Goal: Task Accomplishment & Management: Use online tool/utility

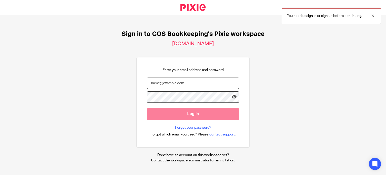
type input "[PERSON_NAME][EMAIL_ADDRESS][PERSON_NAME][DOMAIN_NAME]"
click at [175, 111] on input "Log in" at bounding box center [193, 114] width 92 height 12
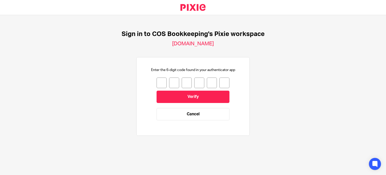
click at [158, 81] on input "number" at bounding box center [162, 82] width 10 height 11
type input "7"
type input "3"
type input "5"
type input "8"
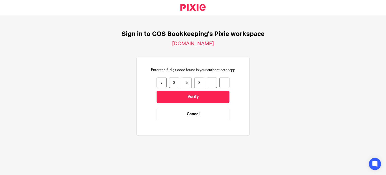
type input "5"
type input "8"
click at [224, 85] on input "8" at bounding box center [224, 82] width 10 height 11
type input "3"
type input "5"
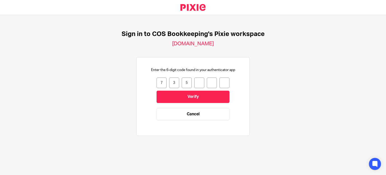
type input "5"
type input "8"
type input "3"
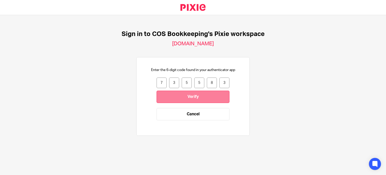
click at [205, 94] on input "Verify" at bounding box center [193, 96] width 73 height 12
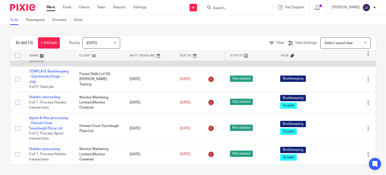
scroll to position [295, 0]
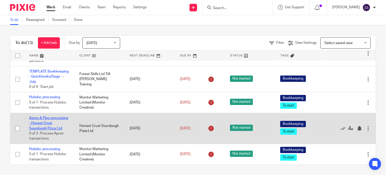
click at [43, 117] on link "Apron & Pleo processing - Honest Crust Sourdough Pizza Ltd" at bounding box center [48, 123] width 39 height 14
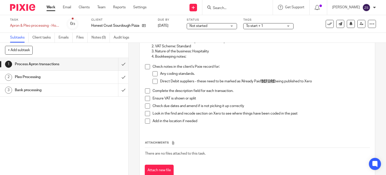
scroll to position [50, 0]
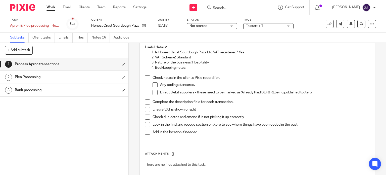
click at [145, 78] on span at bounding box center [147, 77] width 5 height 5
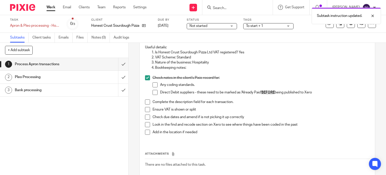
click at [153, 84] on span at bounding box center [155, 84] width 5 height 5
click at [154, 90] on span at bounding box center [155, 92] width 5 height 5
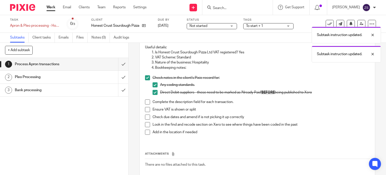
click at [145, 102] on span at bounding box center [147, 101] width 5 height 5
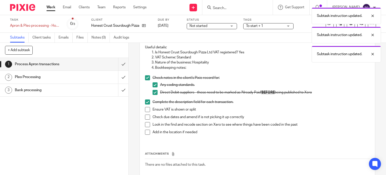
click at [146, 109] on span at bounding box center [147, 109] width 5 height 5
click at [146, 117] on span at bounding box center [147, 116] width 5 height 5
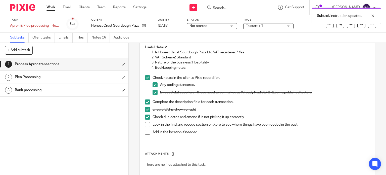
click at [146, 124] on span at bounding box center [147, 124] width 5 height 5
click at [145, 131] on span at bounding box center [147, 131] width 5 height 5
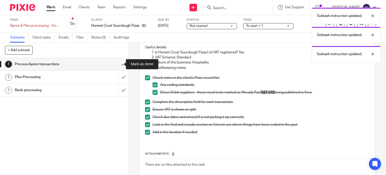
click at [118, 63] on input "submit" at bounding box center [64, 64] width 128 height 13
